Goal: Find specific page/section: Find specific page/section

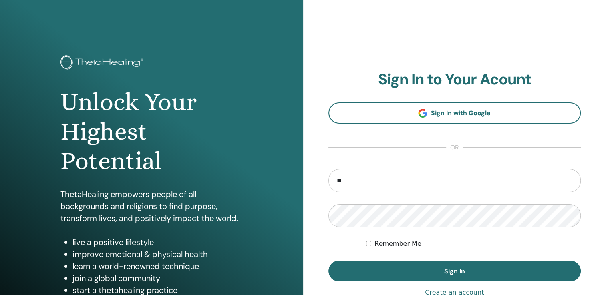
type input "**********"
click at [328, 261] on button "Sign In" at bounding box center [454, 271] width 253 height 21
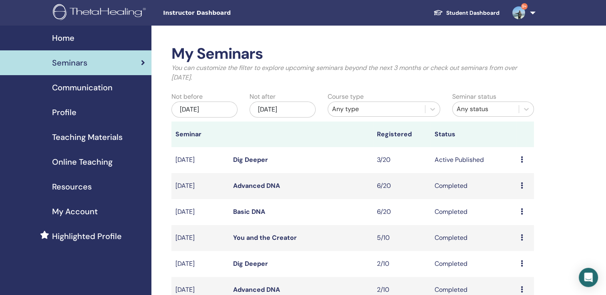
click at [247, 162] on link "Dig Deeper" at bounding box center [250, 160] width 35 height 8
